Goal: Information Seeking & Learning: Learn about a topic

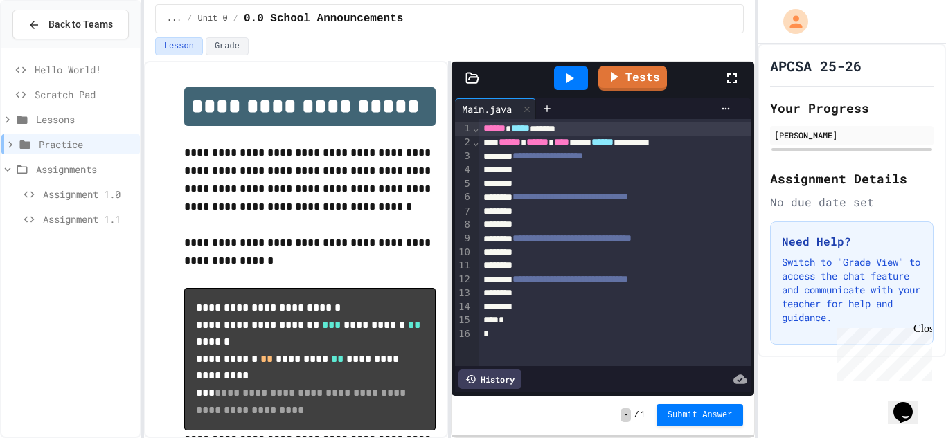
click at [8, 174] on icon at bounding box center [7, 169] width 12 height 12
click at [82, 224] on span "Assignment 1.1" at bounding box center [88, 219] width 91 height 15
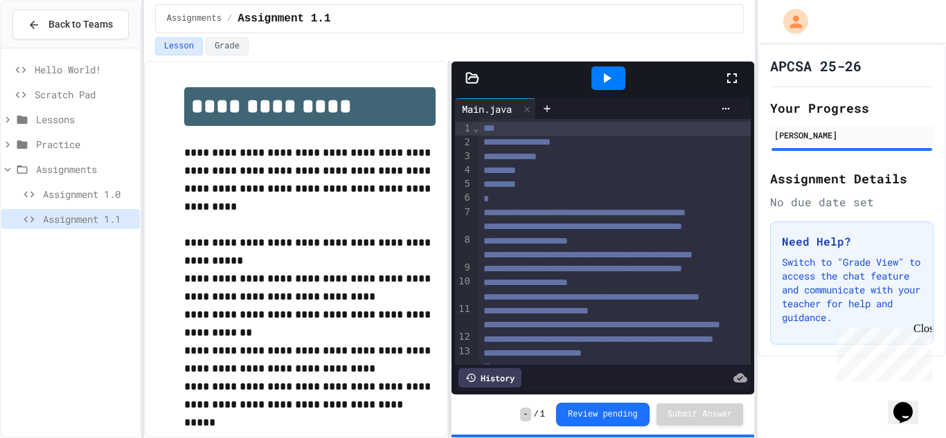
click at [91, 195] on span "Assignment 1.0" at bounding box center [88, 194] width 91 height 15
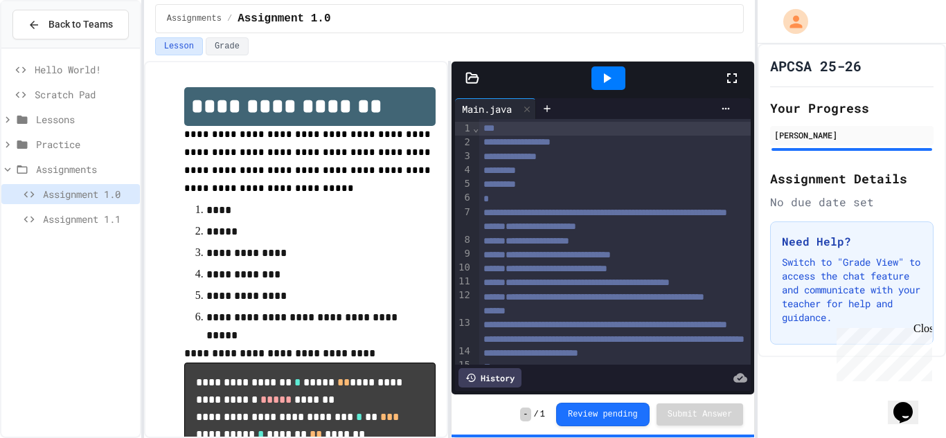
click at [64, 120] on span "Lessons" at bounding box center [85, 119] width 98 height 15
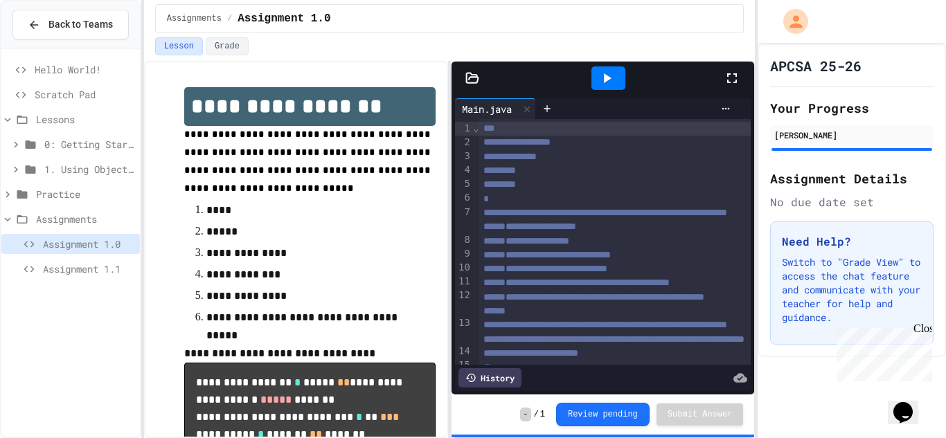
click at [36, 122] on span "Lessons" at bounding box center [85, 119] width 98 height 15
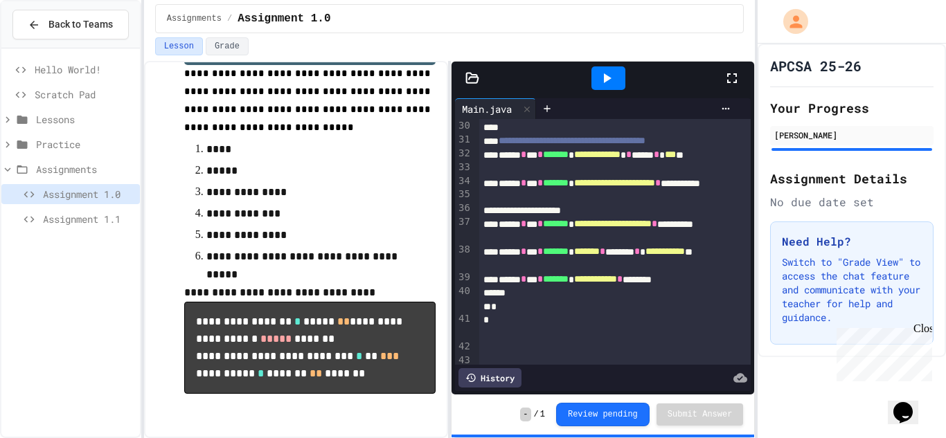
scroll to position [520, 0]
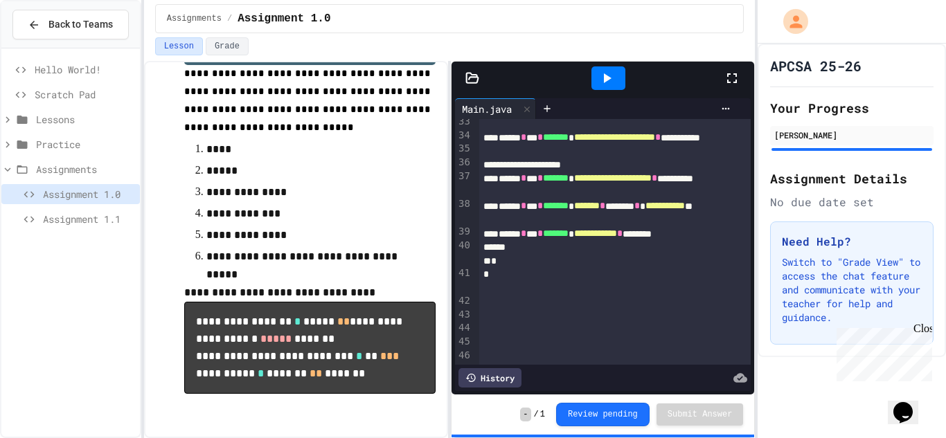
click at [609, 76] on icon at bounding box center [606, 78] width 17 height 17
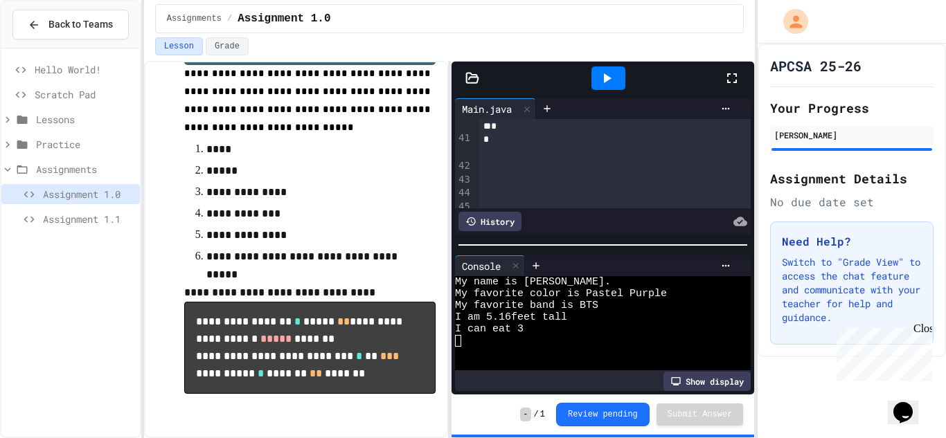
scroll to position [114, 0]
